Goal: Transaction & Acquisition: Purchase product/service

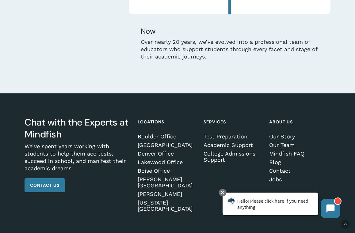
scroll to position [1677, 0]
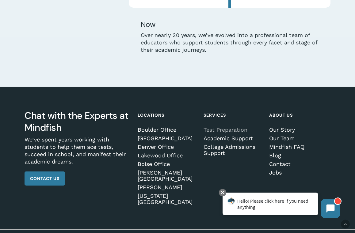
click at [211, 131] on link "Test Preparation" at bounding box center [234, 130] width 60 height 6
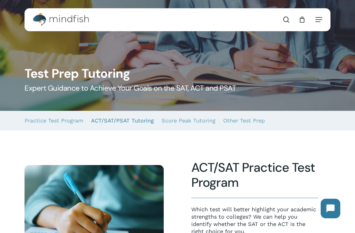
click at [137, 120] on link "ACT/SAT/PSAT Tutoring" at bounding box center [122, 121] width 63 height 20
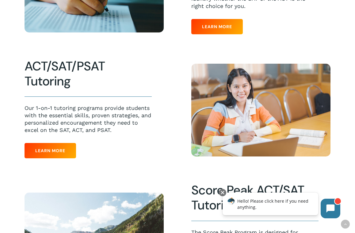
scroll to position [221, 0]
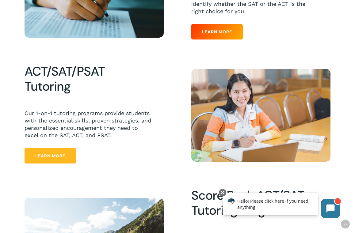
click at [44, 156] on span "Learn More" at bounding box center [50, 156] width 30 height 6
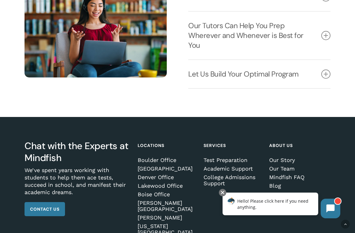
scroll to position [773, 0]
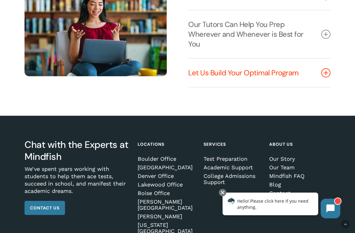
click at [325, 71] on icon at bounding box center [325, 72] width 9 height 9
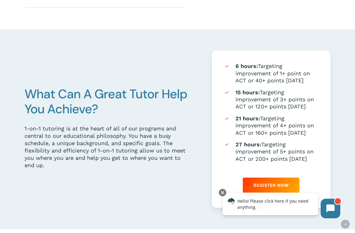
scroll to position [289, 0]
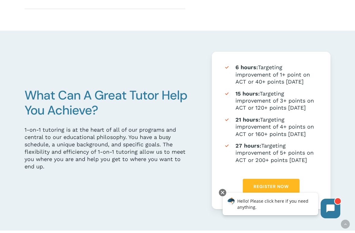
click at [278, 185] on span "Register Now" at bounding box center [271, 187] width 35 height 6
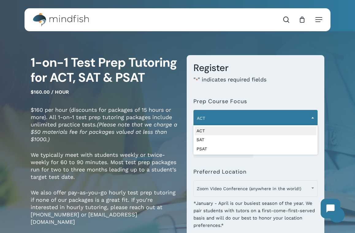
click at [310, 119] on span at bounding box center [312, 117] width 9 height 15
select select "***"
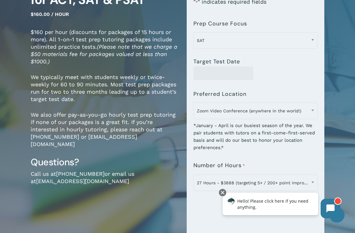
scroll to position [86, 0]
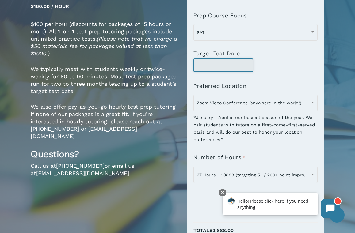
click at [228, 66] on input "Target Test Date" at bounding box center [224, 65] width 60 height 13
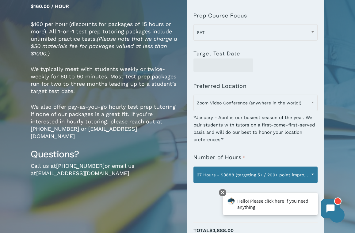
click at [313, 173] on span at bounding box center [312, 174] width 9 height 15
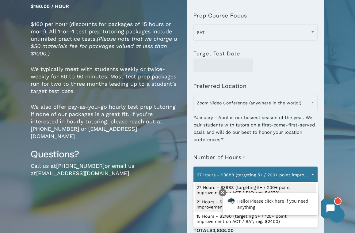
select select "**********"
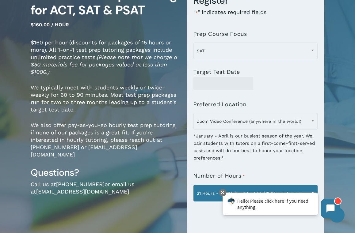
scroll to position [66, 0]
